Goal: Transaction & Acquisition: Book appointment/travel/reservation

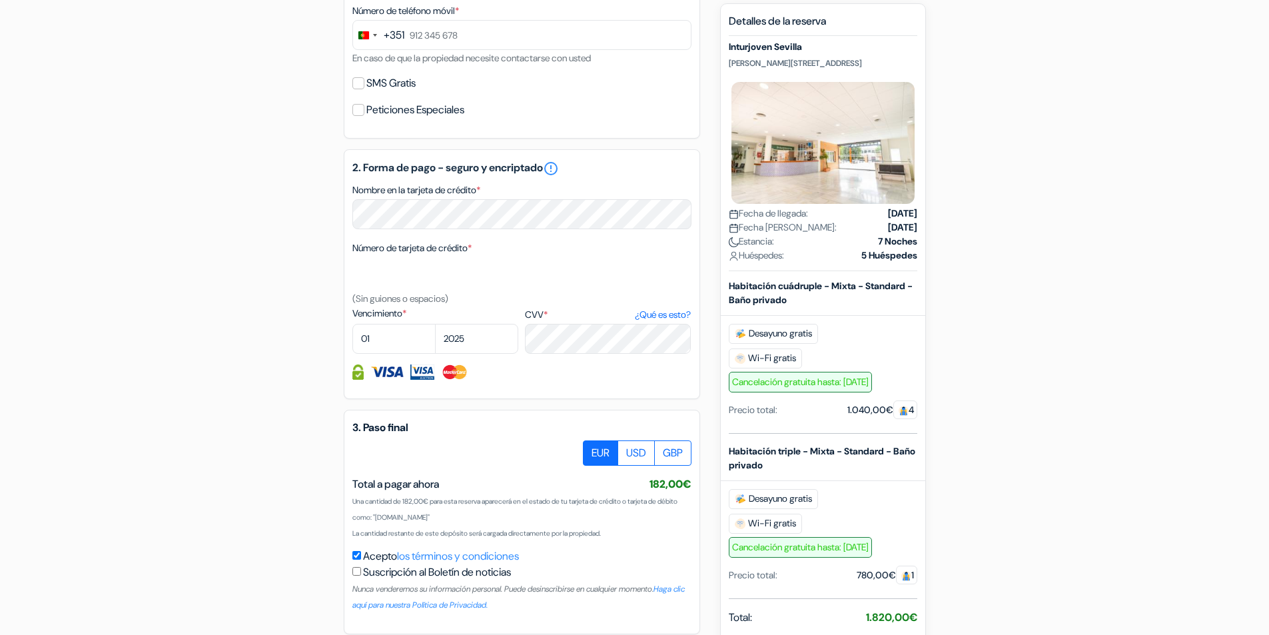
scroll to position [651, 0]
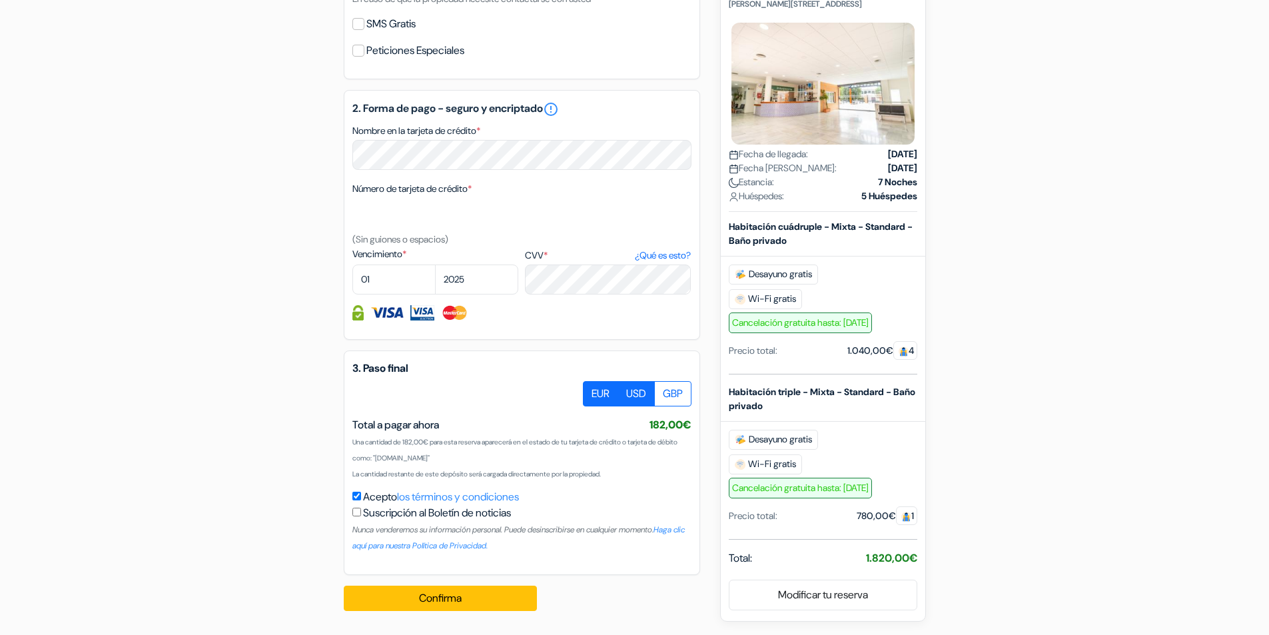
click at [640, 398] on label "USD" at bounding box center [636, 393] width 37 height 25
click at [592, 390] on input "USD" at bounding box center [588, 385] width 9 height 9
radio input "true"
click at [590, 395] on label "EUR" at bounding box center [600, 393] width 35 height 25
click at [590, 390] on input "EUR" at bounding box center [588, 385] width 9 height 9
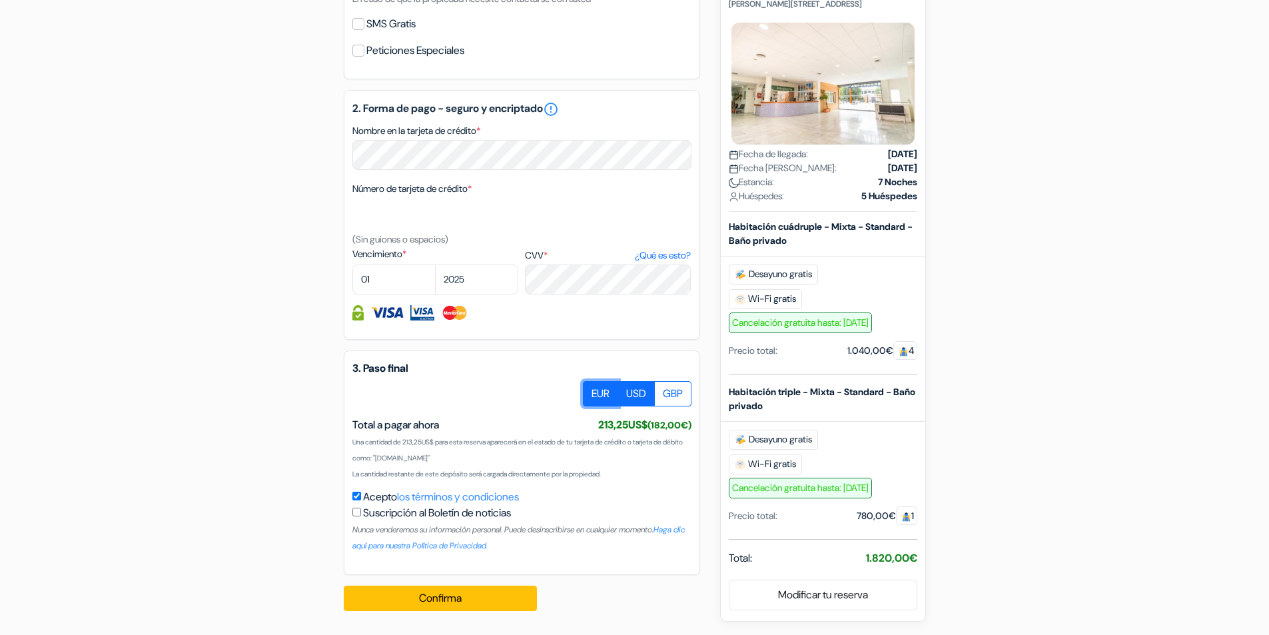
radio input "true"
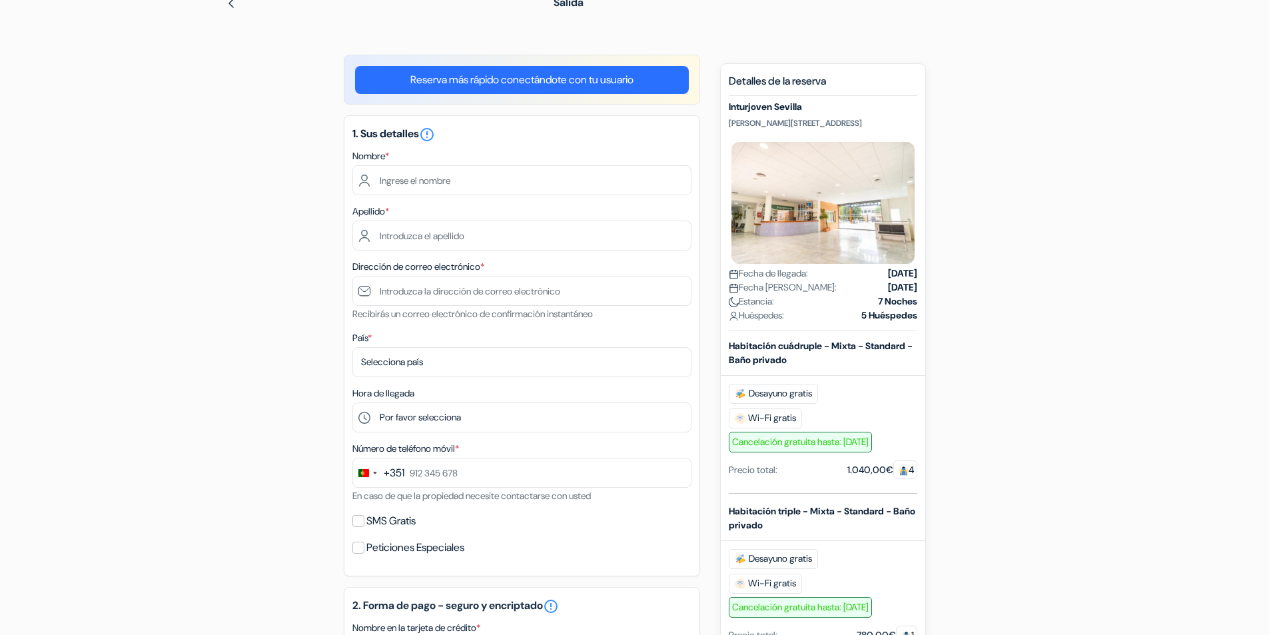
scroll to position [266, 0]
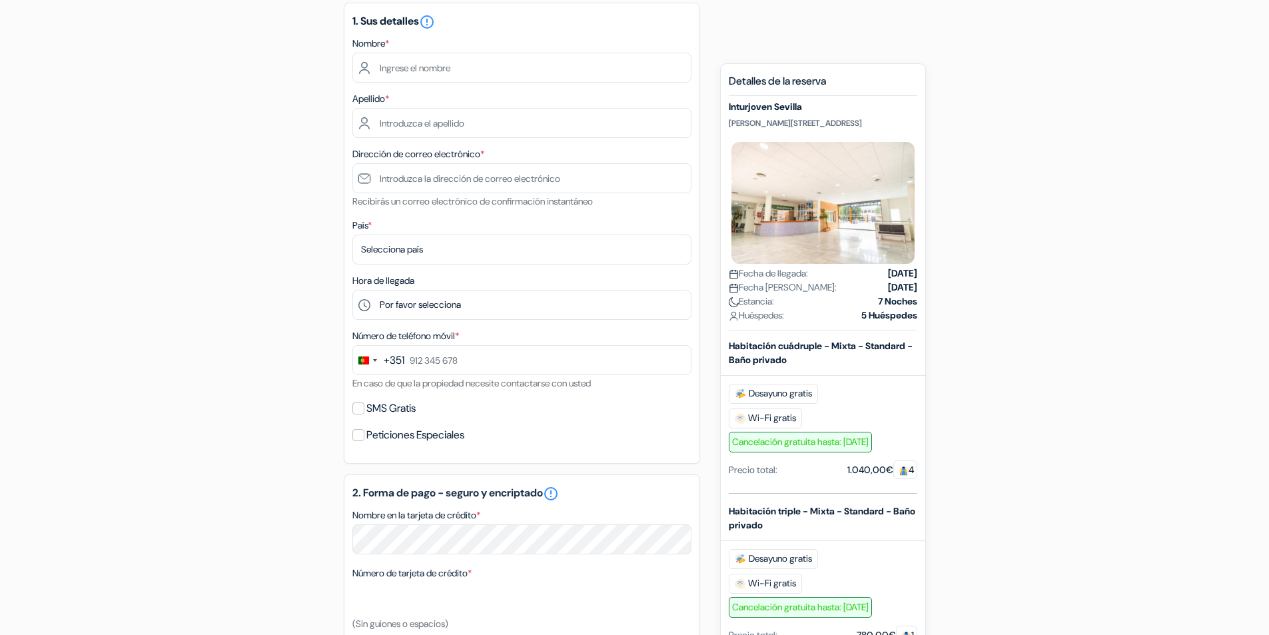
click at [769, 396] on span "Desayuno gratis" at bounding box center [773, 394] width 89 height 20
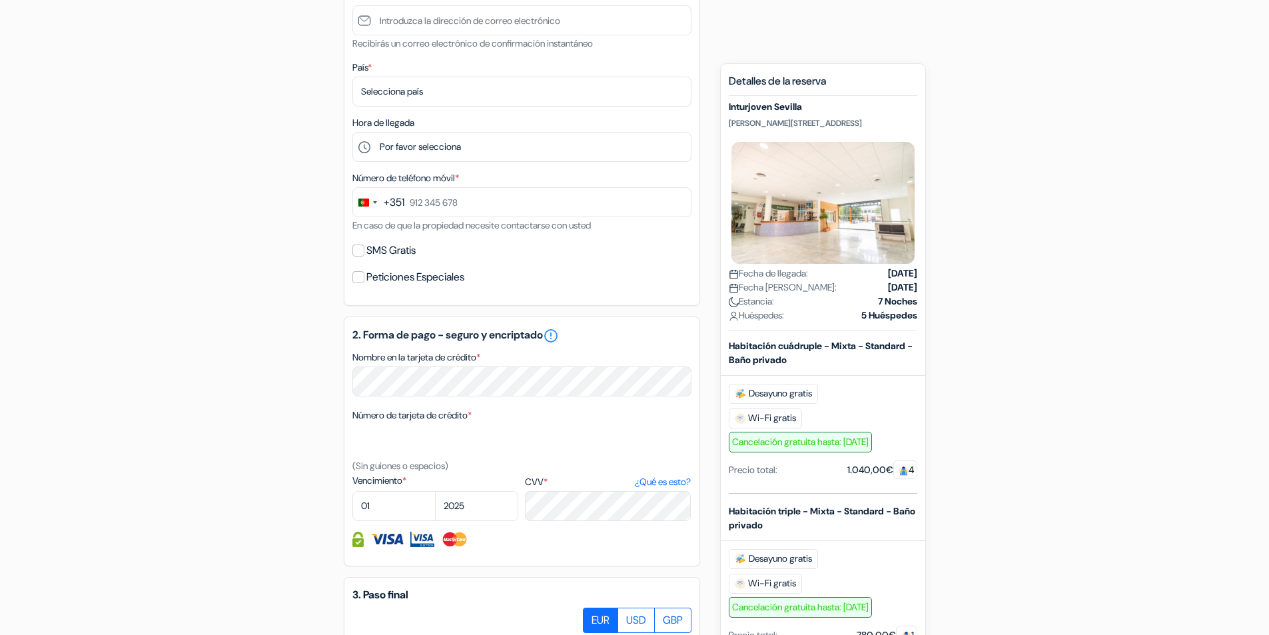
scroll to position [600, 0]
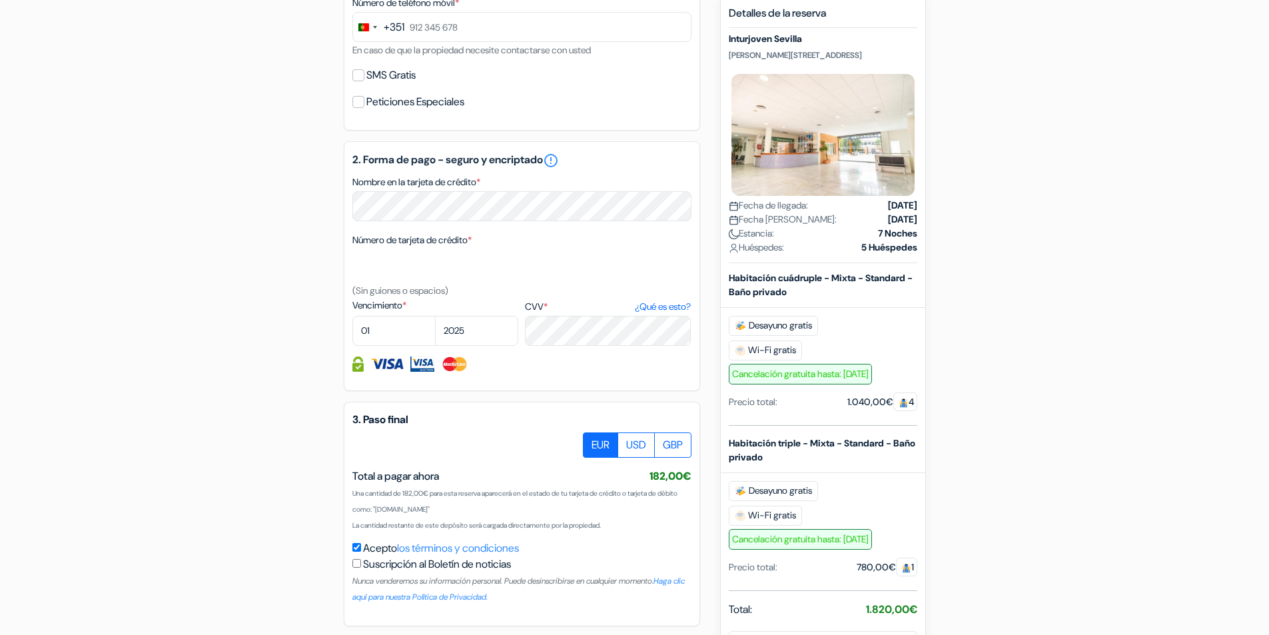
click at [775, 506] on span "Wi-Fi gratis" at bounding box center [765, 516] width 73 height 20
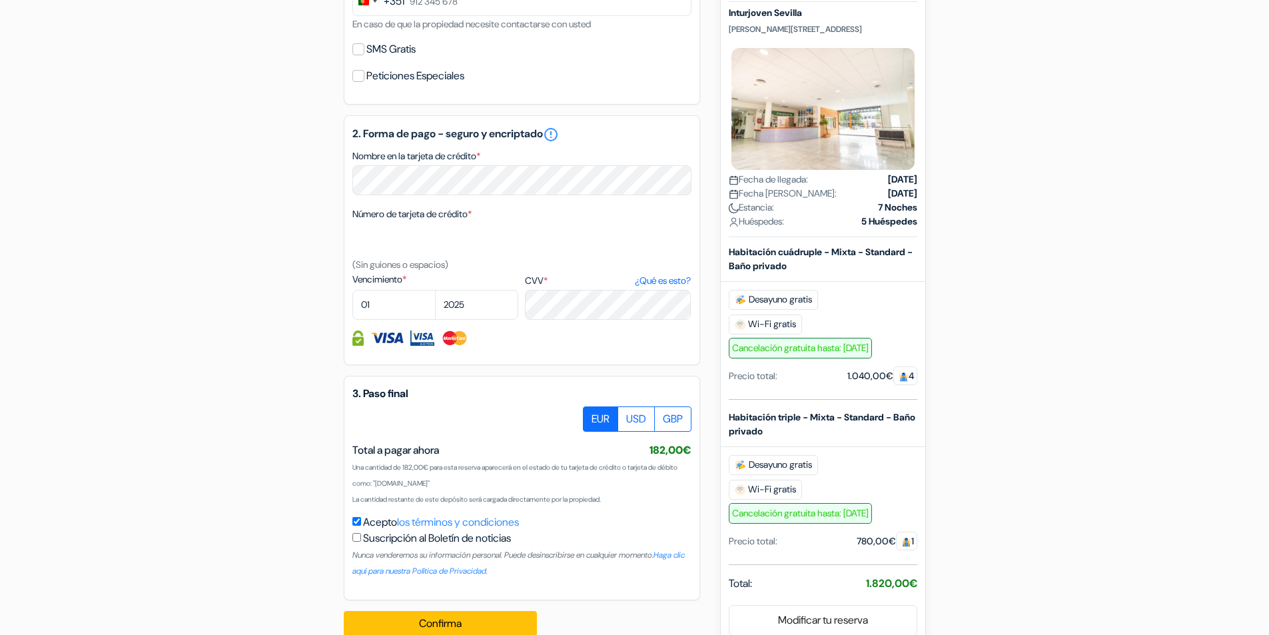
scroll to position [651, 0]
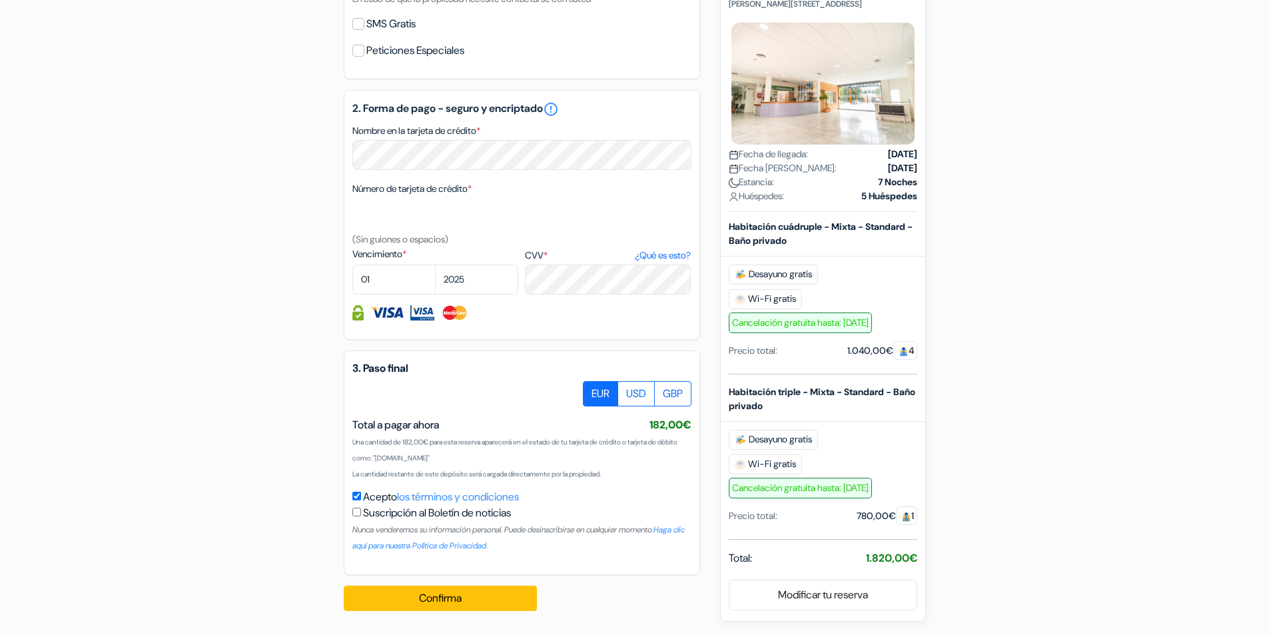
click at [908, 522] on img at bounding box center [906, 517] width 10 height 10
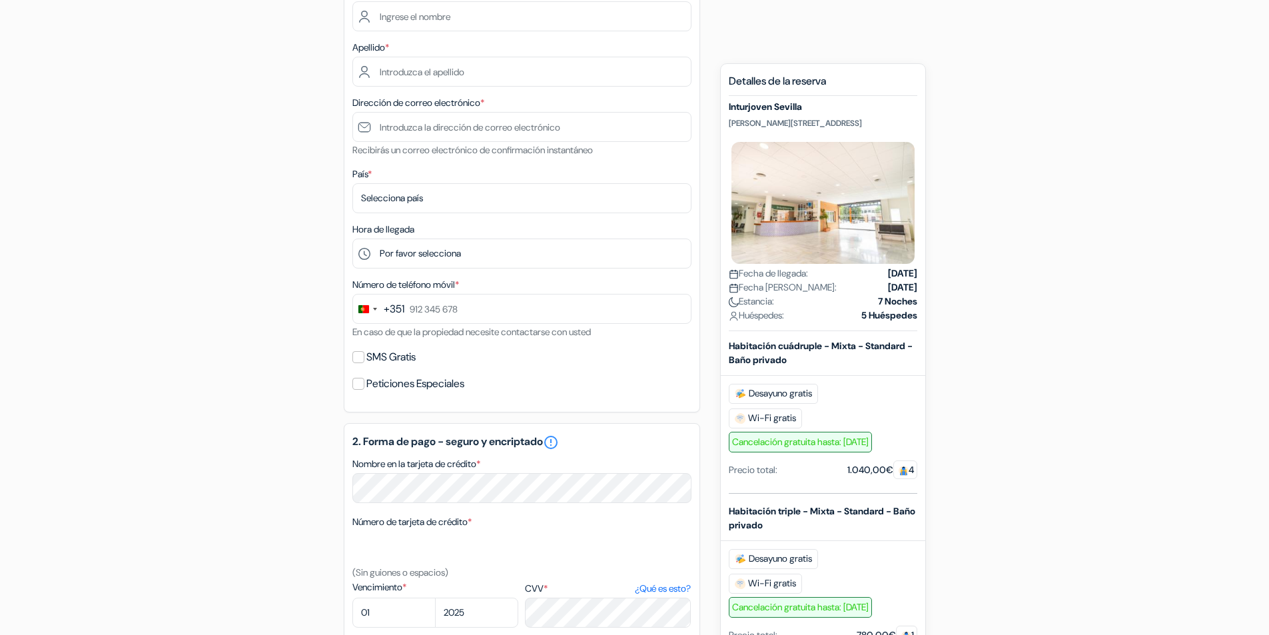
scroll to position [0, 0]
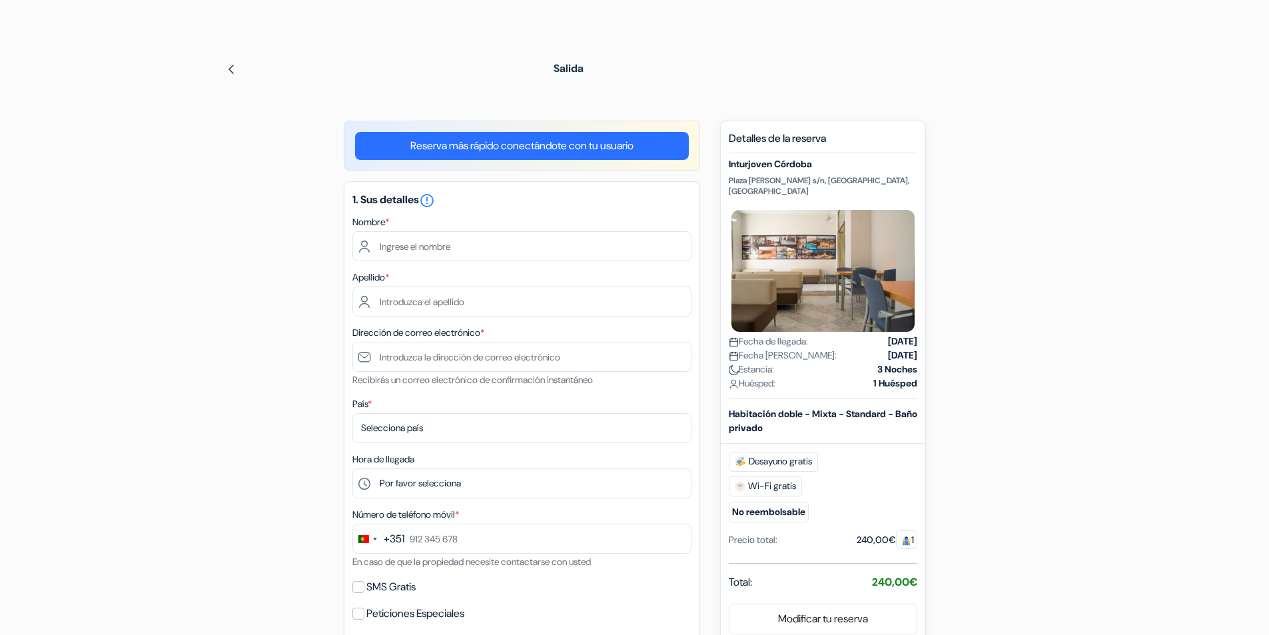
scroll to position [133, 0]
